Goal: Information Seeking & Learning: Learn about a topic

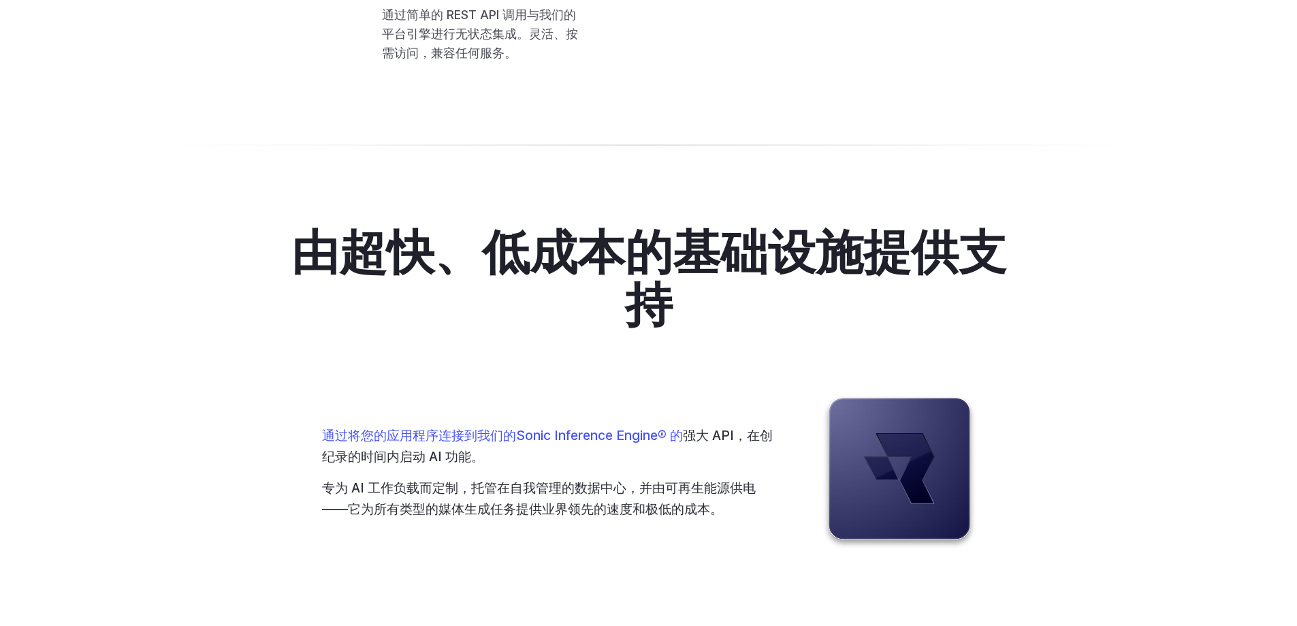
scroll to position [3201, 0]
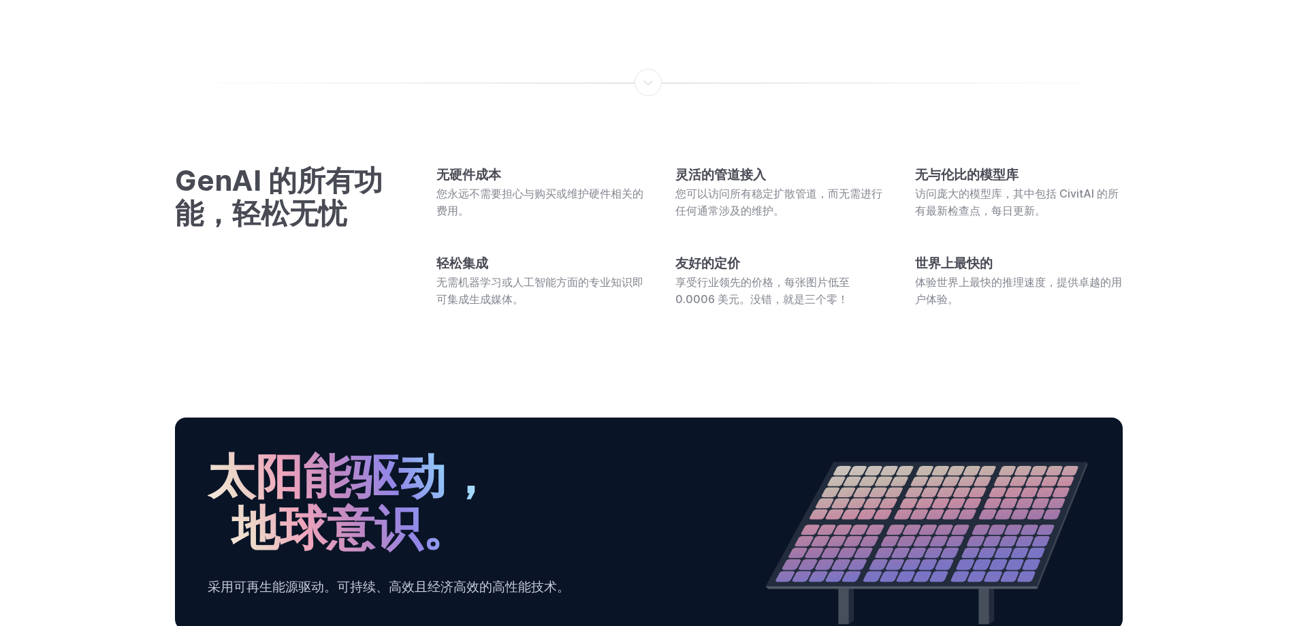
scroll to position [3677, 0]
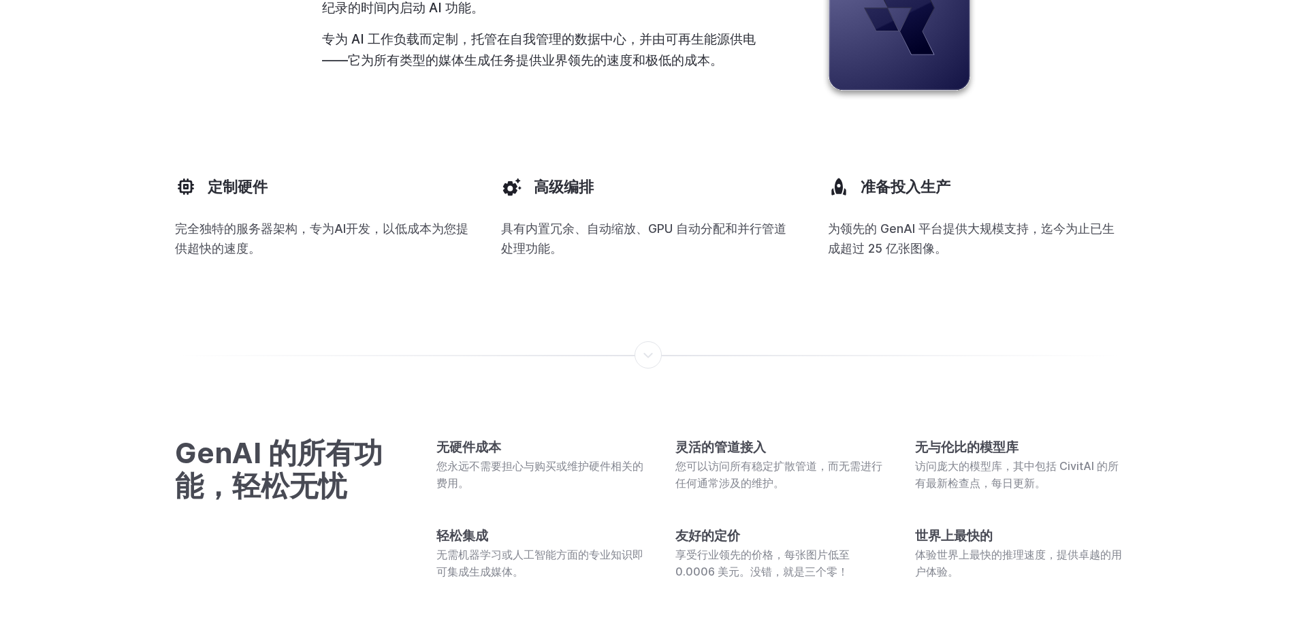
click at [481, 68] on font "专为 AI 工作负载而定制，托管在自我管理的数据中心，并由可再生能源供电——它为所有类型的媒体生成任务提供业界领先的速度和极低的成本。" at bounding box center [539, 49] width 434 height 37
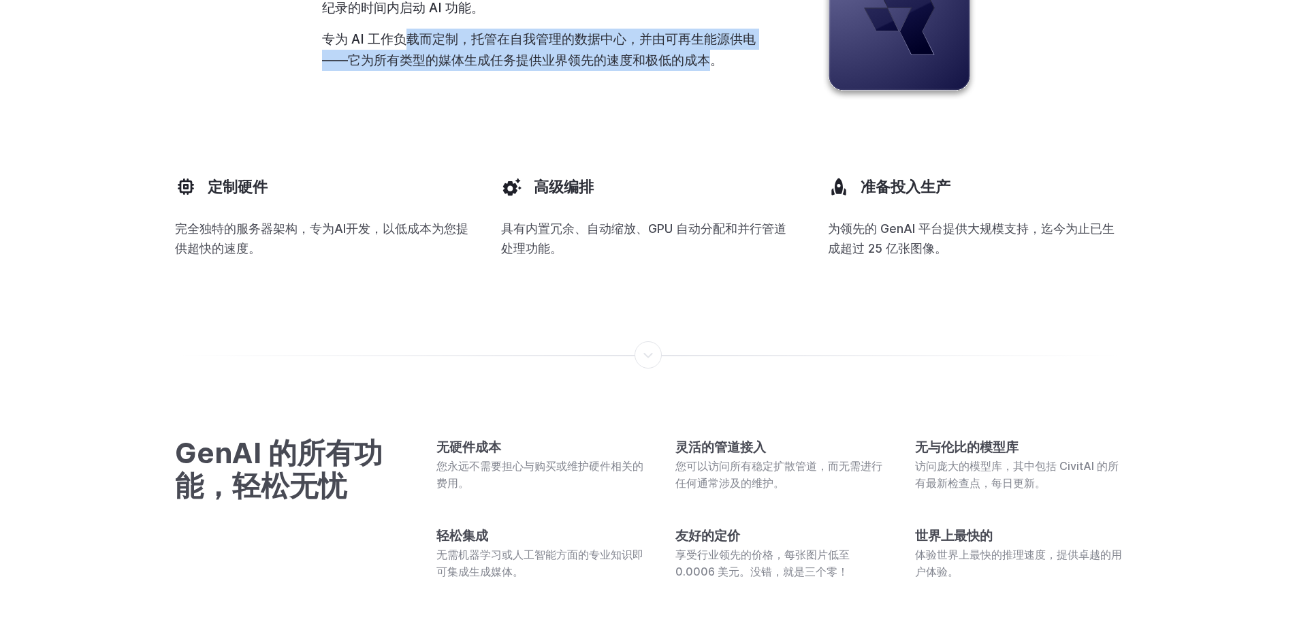
drag, startPoint x: 400, startPoint y: 391, endPoint x: 688, endPoint y: 407, distance: 288.5
click at [704, 70] on p "专为 AI 工作负载而定制，托管在自我管理的数据中心，并由可再生能源供电——它为所有类型的媒体生成任务提供业界领先的速度和极低的成本。" at bounding box center [551, 50] width 458 height 42
click at [508, 99] on div "通过将您的应用程序连接到我们的Sonic Inference Engine® 的 强大 API，在创纪录的时间内启动 AI 功能 。 专为 AI 工作负载而定…" at bounding box center [649, 23] width 654 height 153
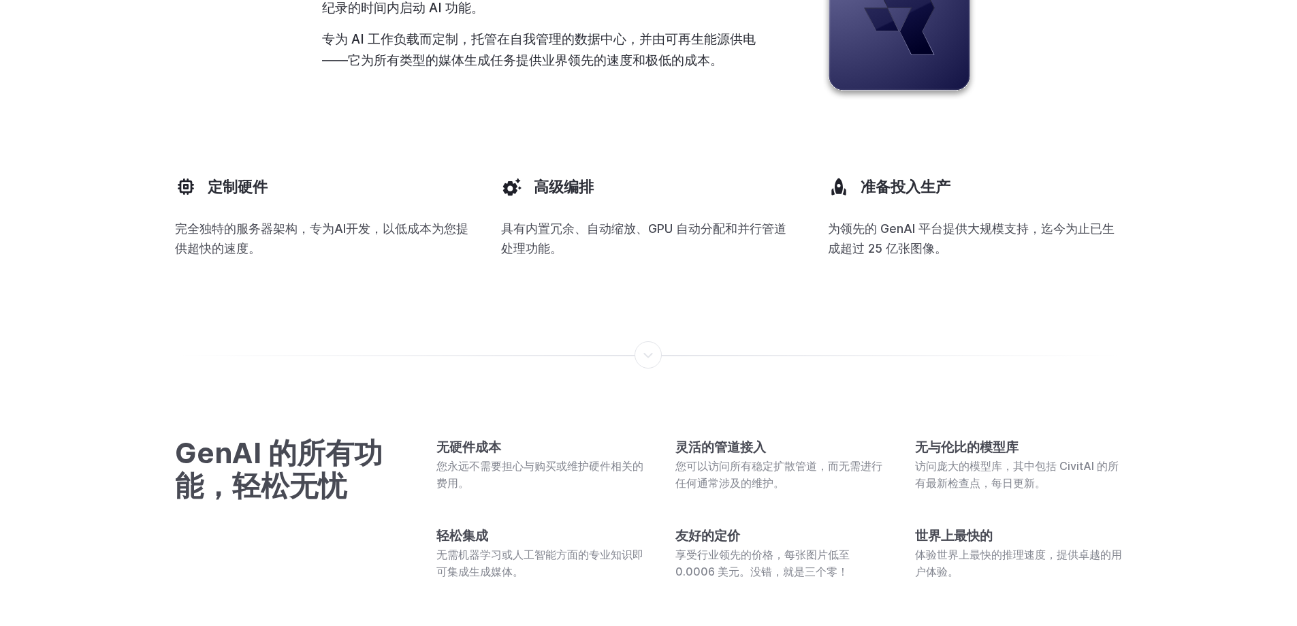
click at [516, 71] on div "通过将您的应用程序连接到我们的Sonic Inference Engine® 的 强大 API，在创纪录的时间内启动 AI 功能 。 专为 AI 工作负载而定…" at bounding box center [551, 23] width 458 height 95
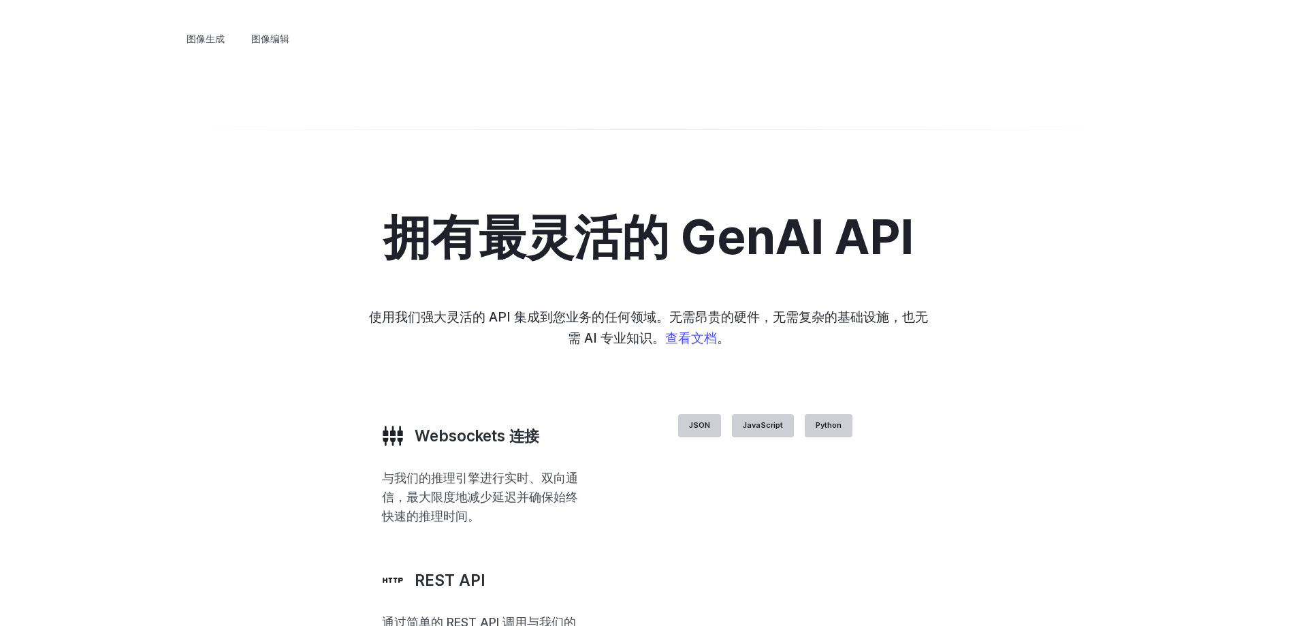
scroll to position [2520, 0]
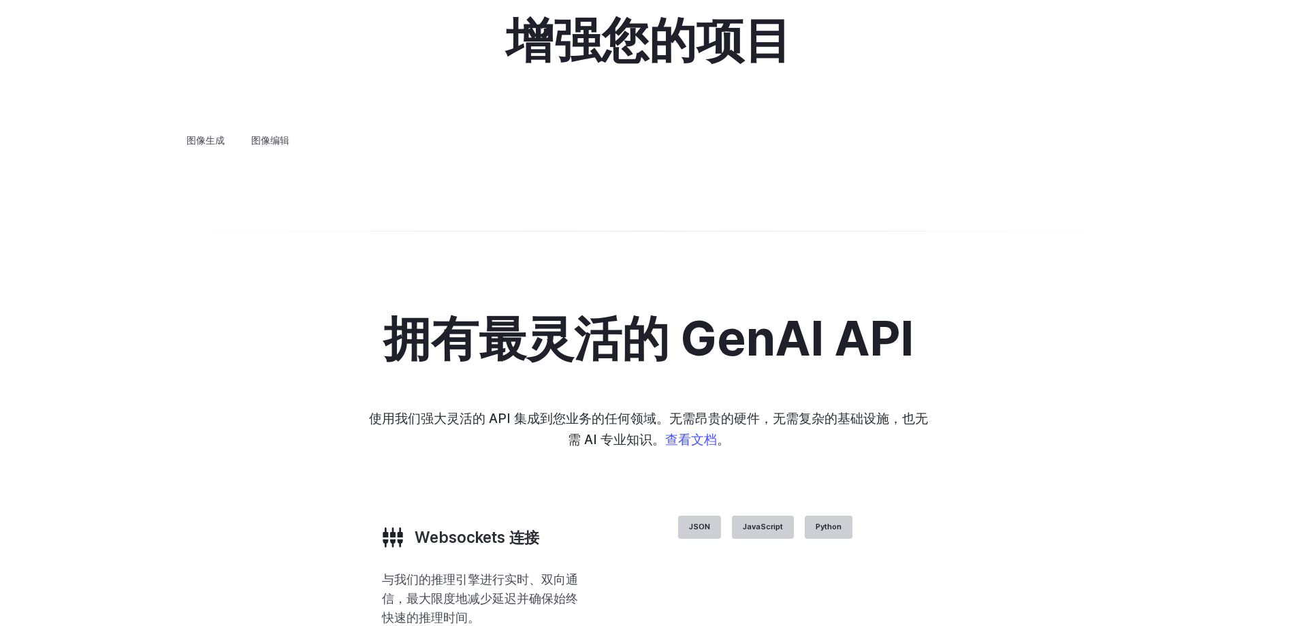
click at [268, 134] on font "图像编辑" at bounding box center [270, 140] width 38 height 12
click at [200, 134] on font "图像生成" at bounding box center [206, 140] width 38 height 12
click at [0, 0] on summary "创意造型" at bounding box center [0, 0] width 0 height 0
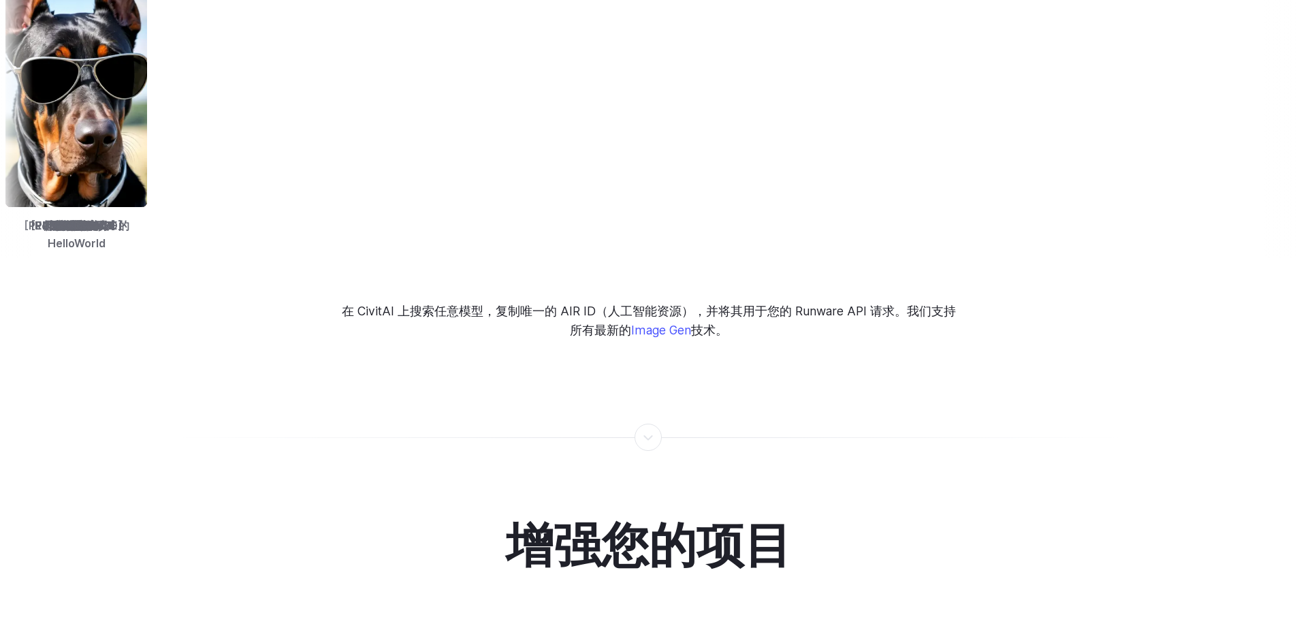
scroll to position [1975, 0]
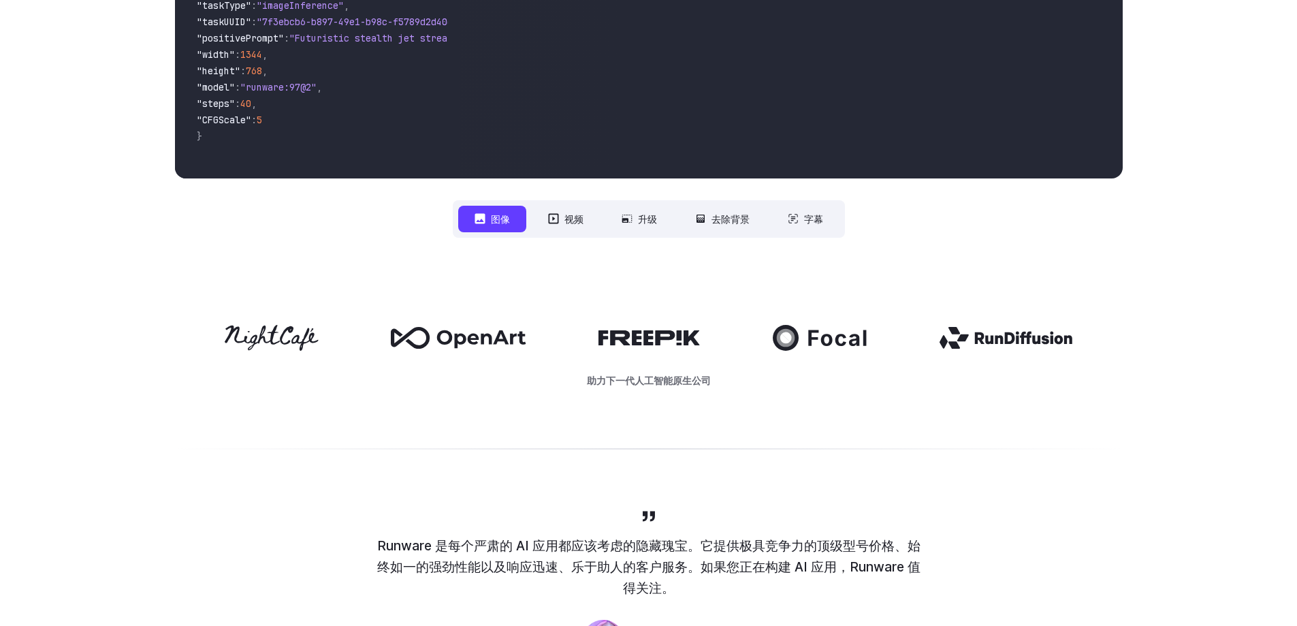
scroll to position [204, 0]
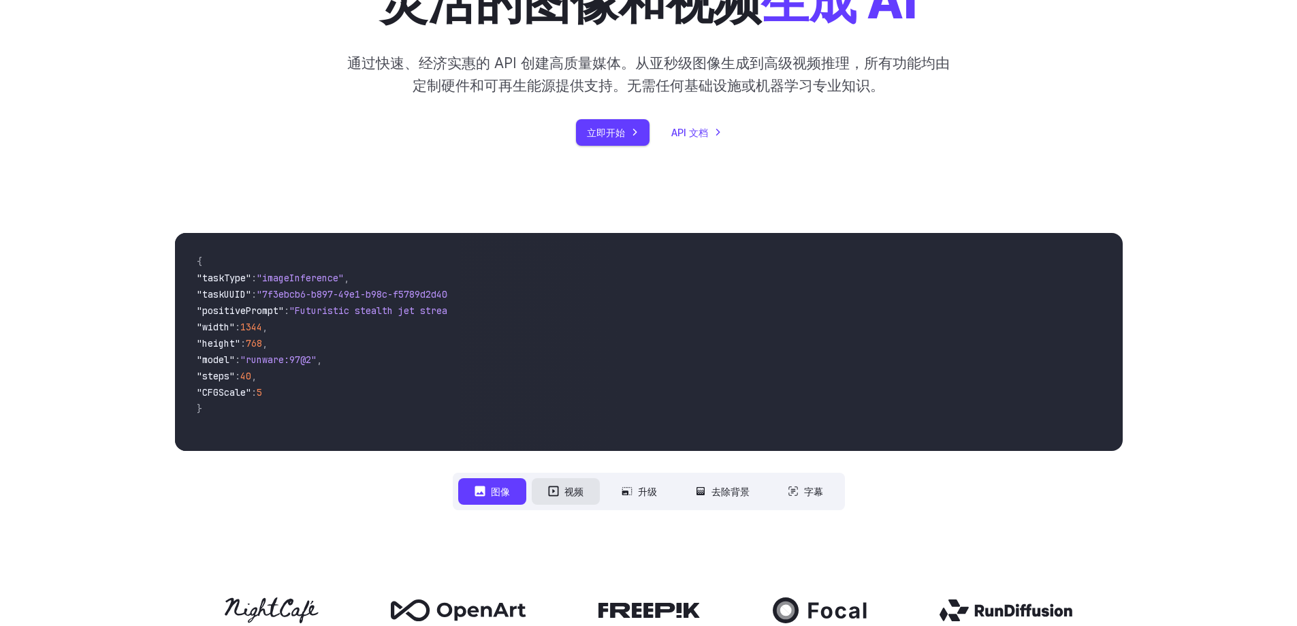
click at [554, 496] on icon at bounding box center [553, 491] width 10 height 10
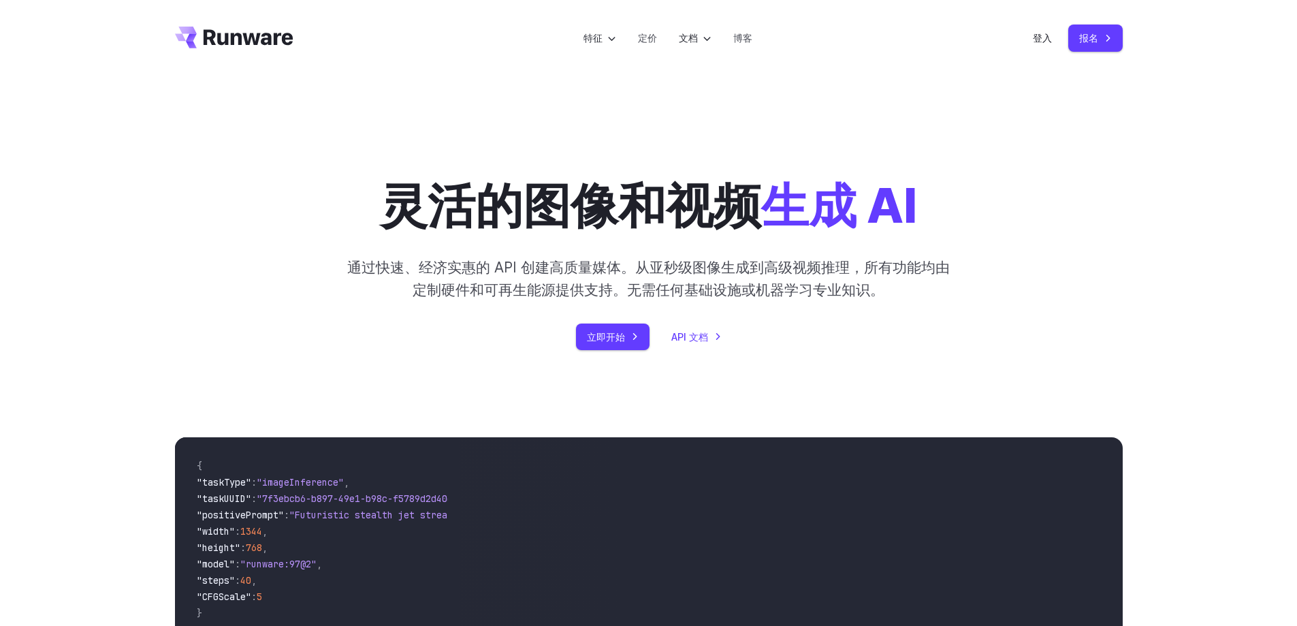
click at [498, 287] on font "通过快速、经济实惠的 API 创建高质量媒体。从亚秒级图像生成到高级视频推理，所有功能均由定制硬件和可再生能源提供支持。无需任何基础设施或机器学习专业知识。" at bounding box center [648, 278] width 603 height 39
click at [650, 38] on font "定价" at bounding box center [647, 38] width 19 height 12
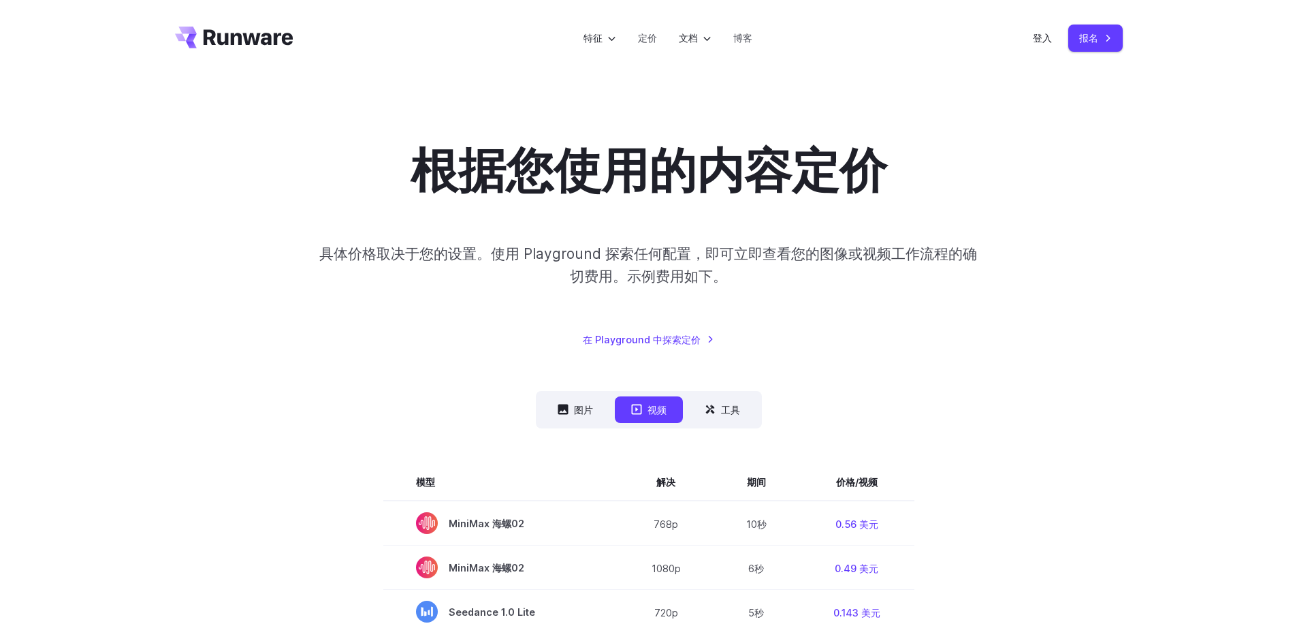
scroll to position [204, 0]
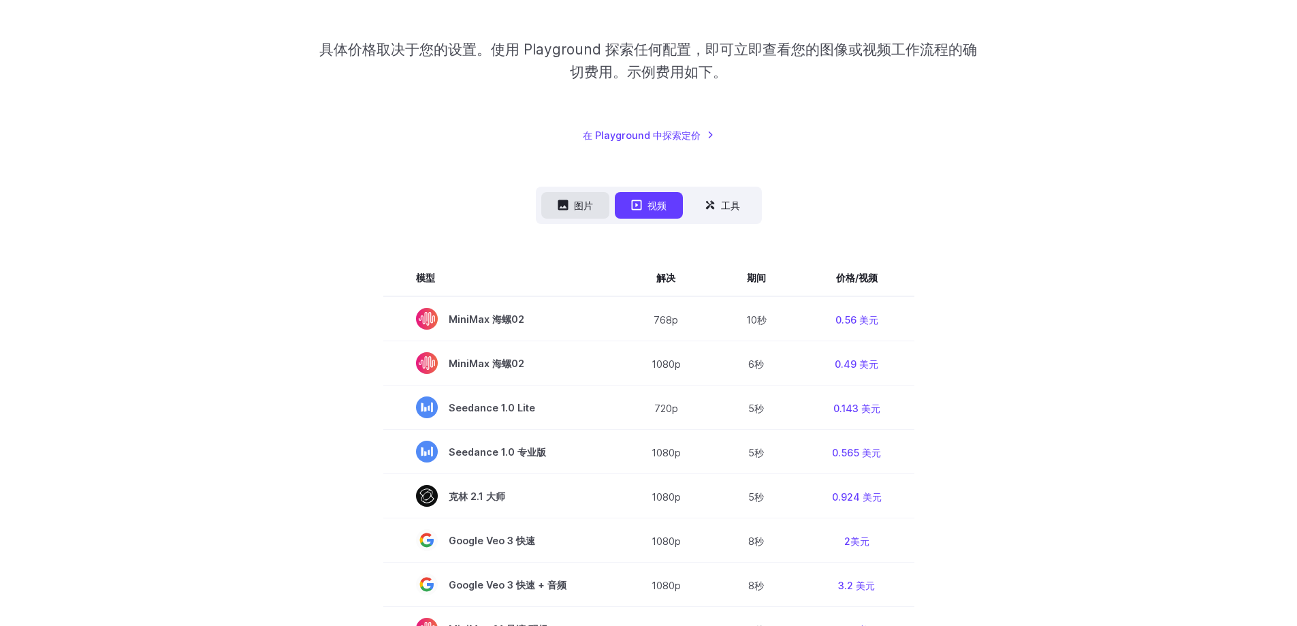
click at [586, 215] on button "图片" at bounding box center [575, 205] width 68 height 27
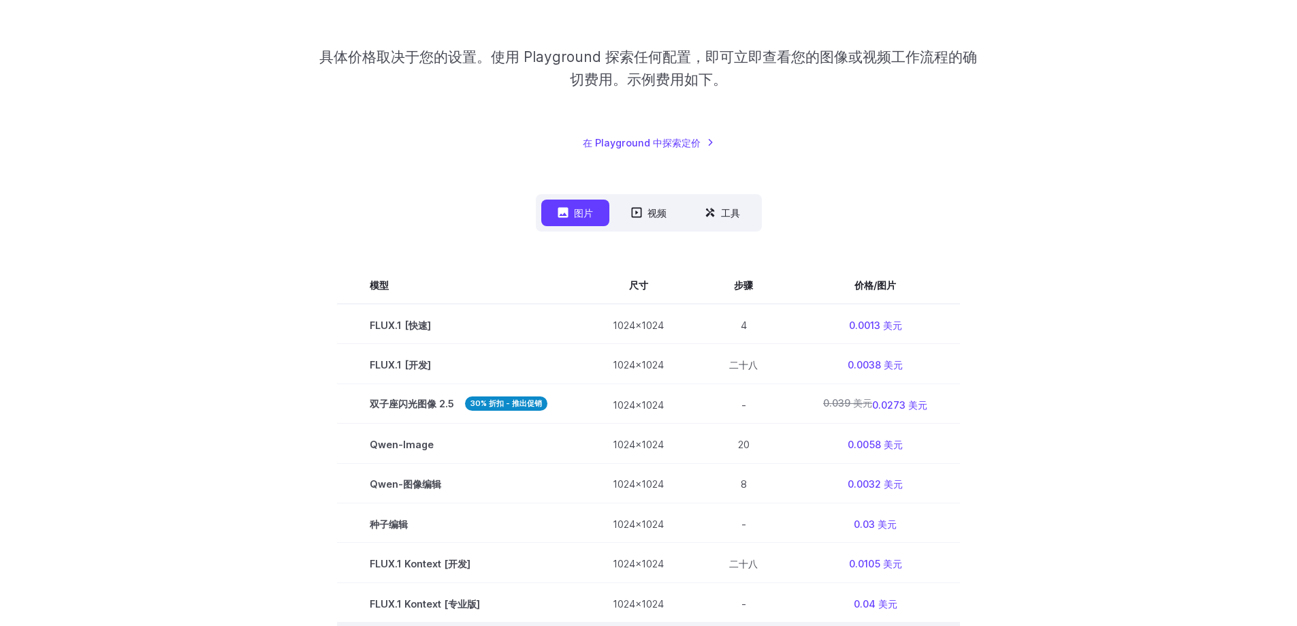
scroll to position [136, 0]
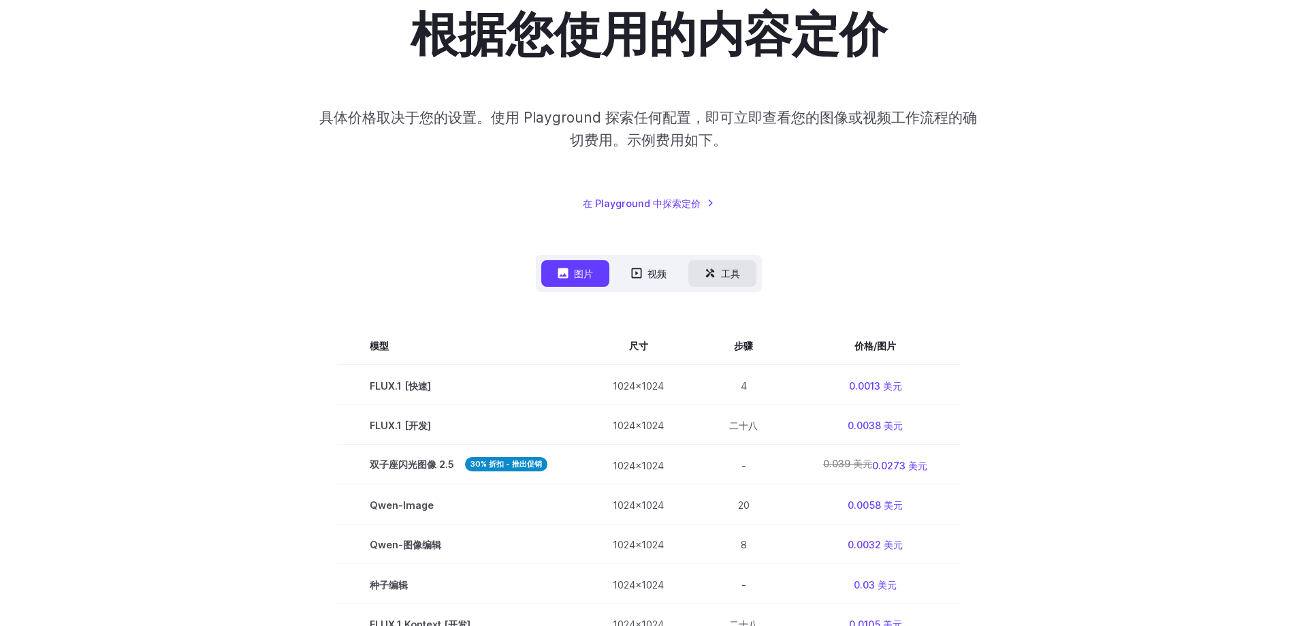
click at [727, 274] on font "工具" at bounding box center [730, 274] width 19 height 12
click at [710, 274] on icon at bounding box center [710, 273] width 11 height 11
click at [639, 274] on icon at bounding box center [636, 273] width 11 height 11
click at [645, 274] on button "视频" at bounding box center [649, 273] width 68 height 27
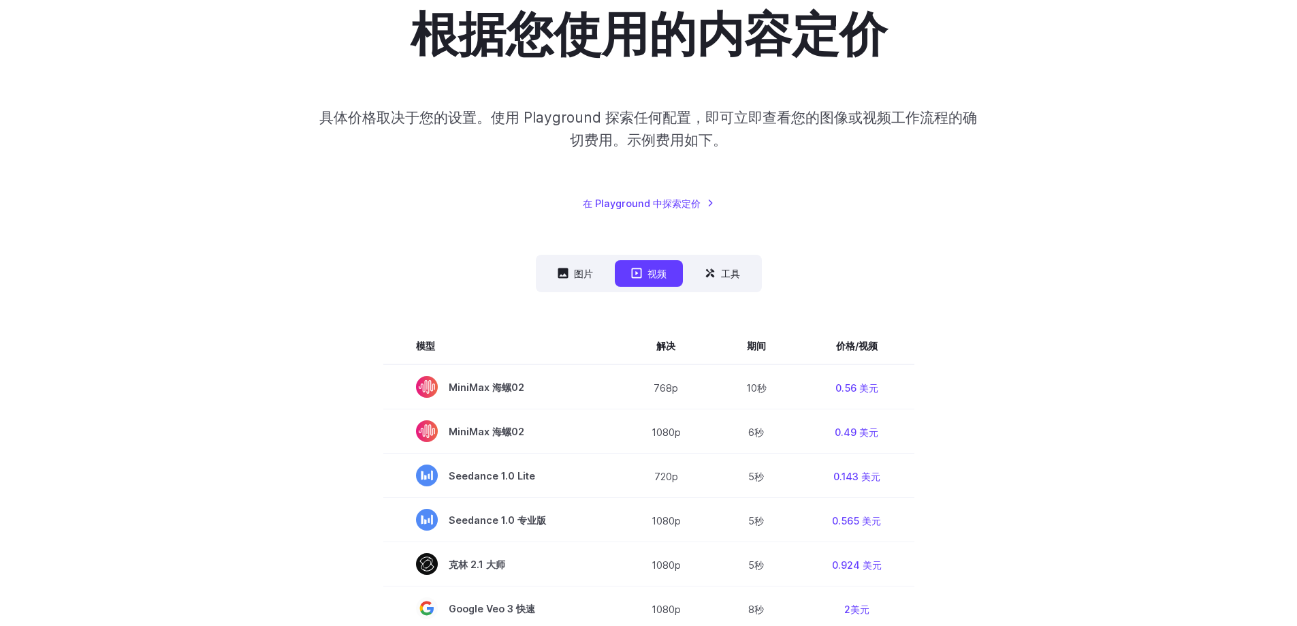
click at [645, 274] on button "视频" at bounding box center [649, 273] width 68 height 27
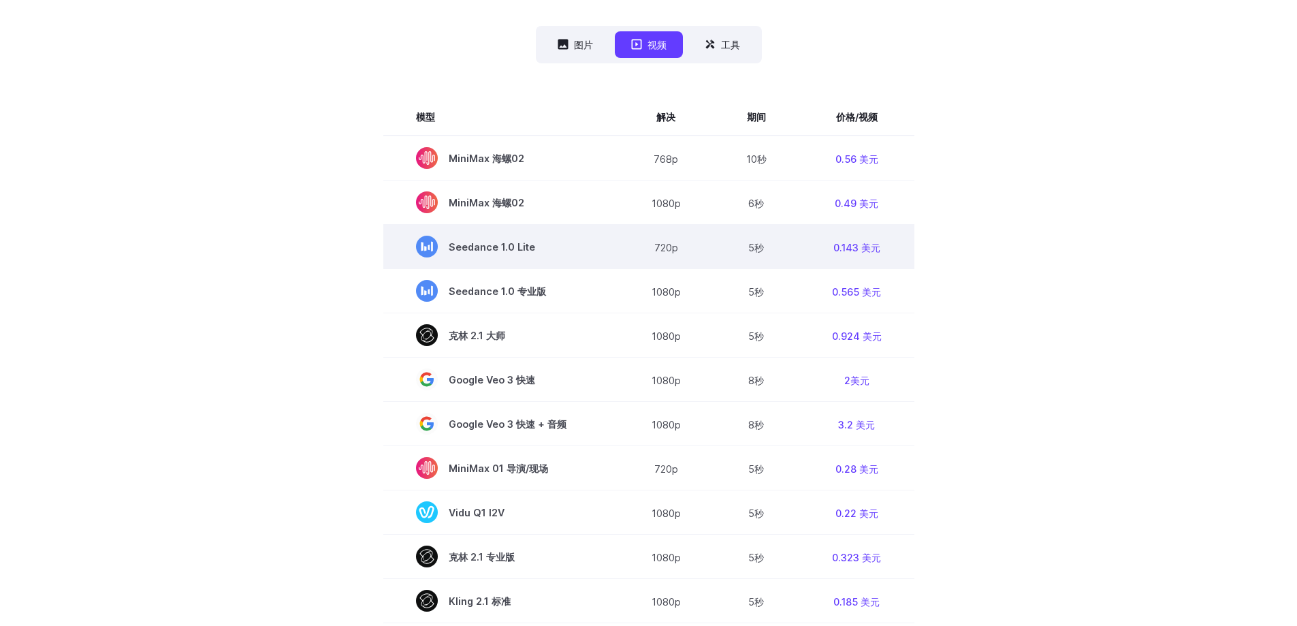
scroll to position [272, 0]
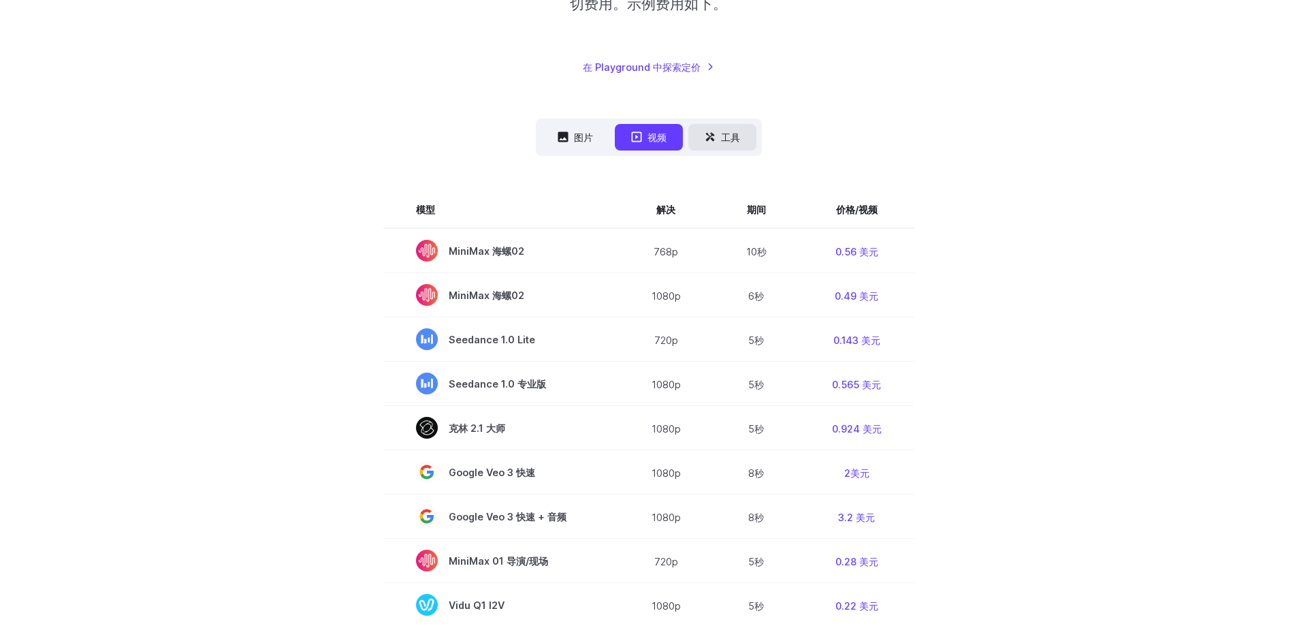
click at [720, 139] on button "工具" at bounding box center [722, 137] width 68 height 27
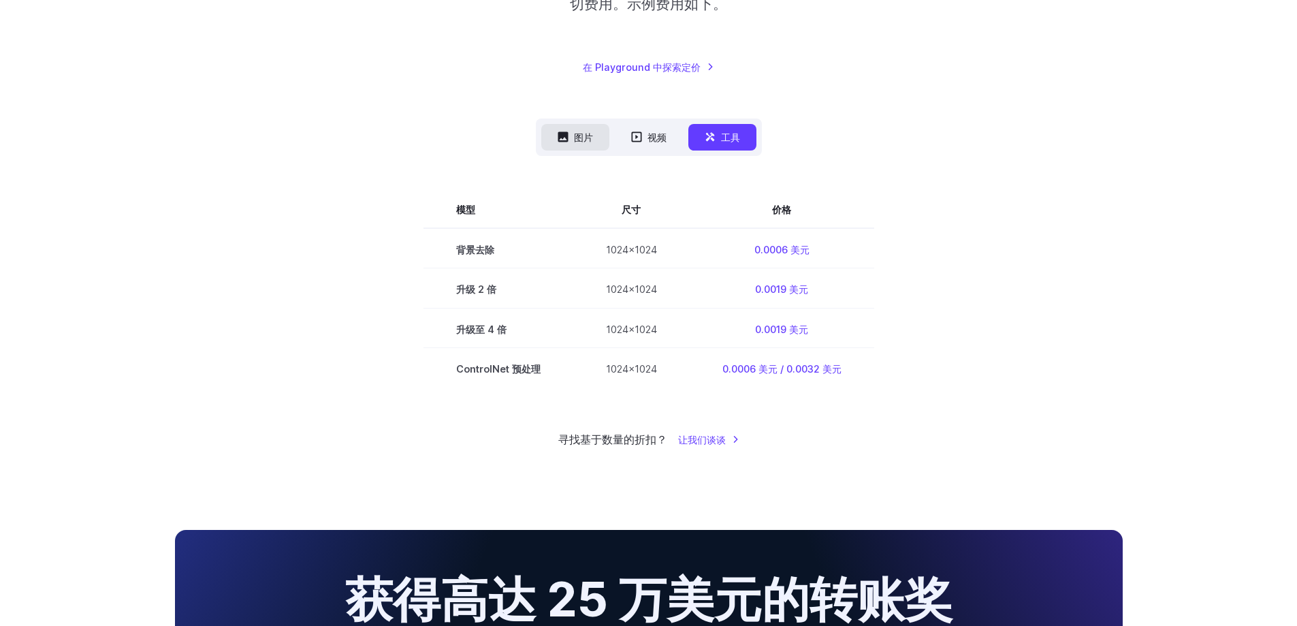
click at [562, 144] on button "图片" at bounding box center [575, 137] width 68 height 27
